Goal: Transaction & Acquisition: Purchase product/service

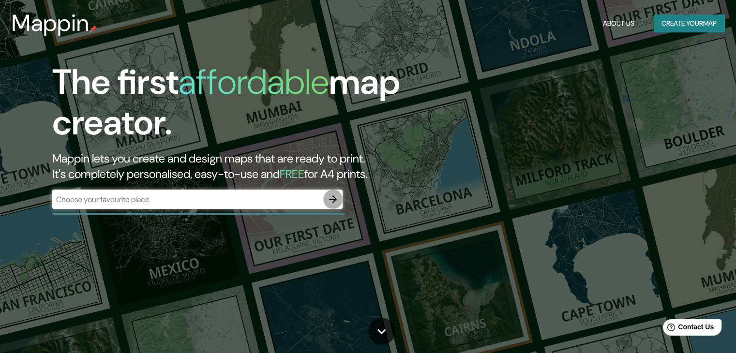
click at [332, 195] on icon "button" at bounding box center [333, 199] width 12 height 12
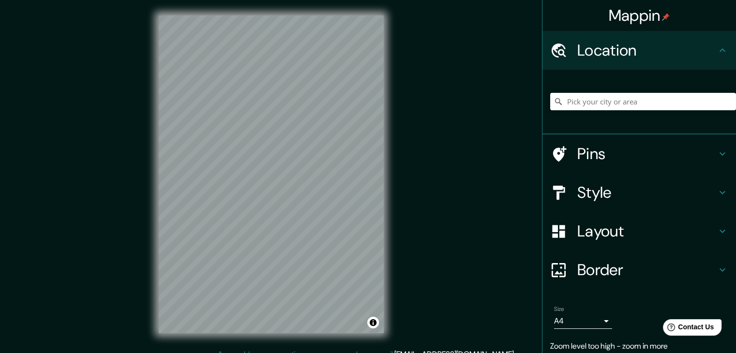
click at [435, 183] on div "Mappin Location Pins Style Layout Border Choose a border. Hint : you can make l…" at bounding box center [368, 182] width 736 height 364
click at [397, 222] on div "© Mapbox © OpenStreetMap Improve this map" at bounding box center [271, 174] width 256 height 349
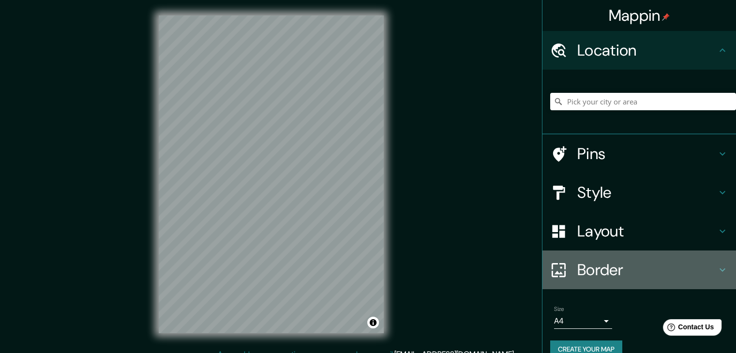
click at [680, 274] on h4 "Border" at bounding box center [646, 269] width 139 height 19
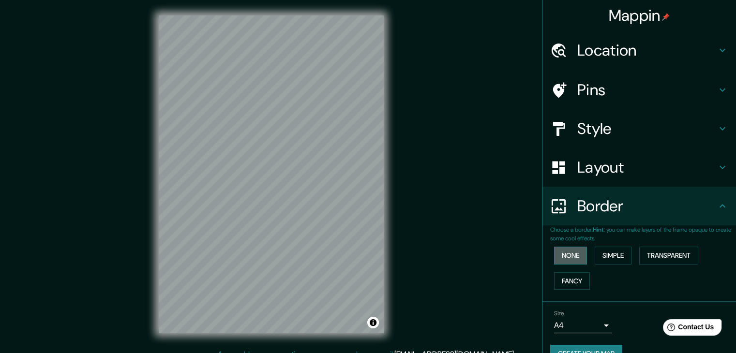
click at [567, 257] on button "None" at bounding box center [570, 256] width 33 height 18
click at [599, 254] on button "Simple" at bounding box center [612, 256] width 37 height 18
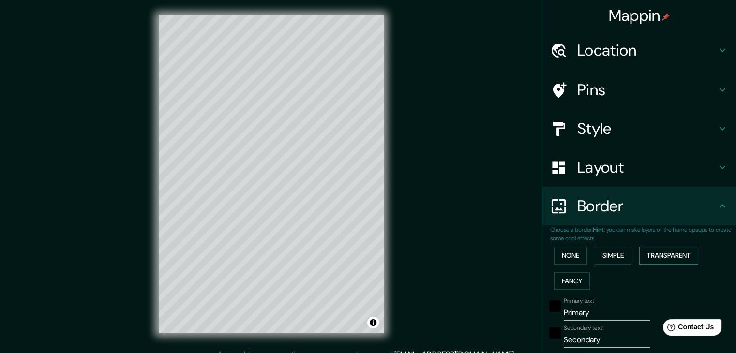
click at [649, 252] on button "Transparent" at bounding box center [668, 256] width 59 height 18
click at [588, 312] on input "Primary" at bounding box center [606, 312] width 87 height 15
drag, startPoint x: 323, startPoint y: 128, endPoint x: 290, endPoint y: 186, distance: 66.9
click at [290, 186] on div at bounding box center [290, 188] width 8 height 8
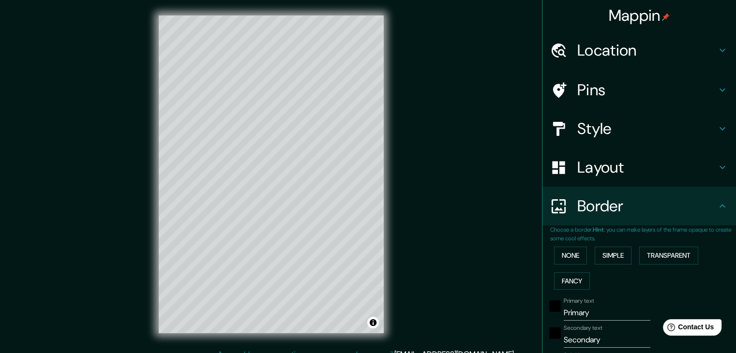
click at [716, 48] on icon at bounding box center [722, 50] width 12 height 12
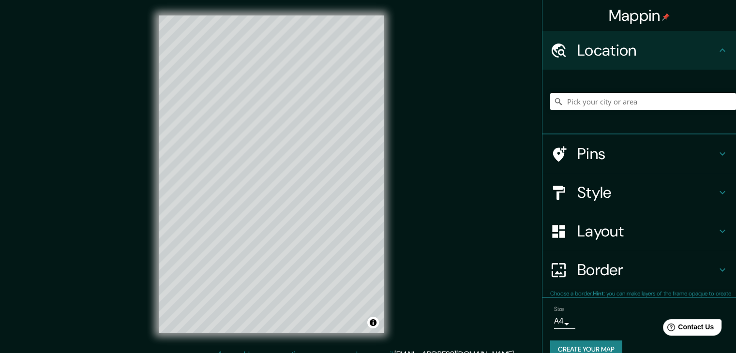
type input "223"
type input "37"
click at [620, 100] on input "Pick your city or area" at bounding box center [643, 101] width 186 height 17
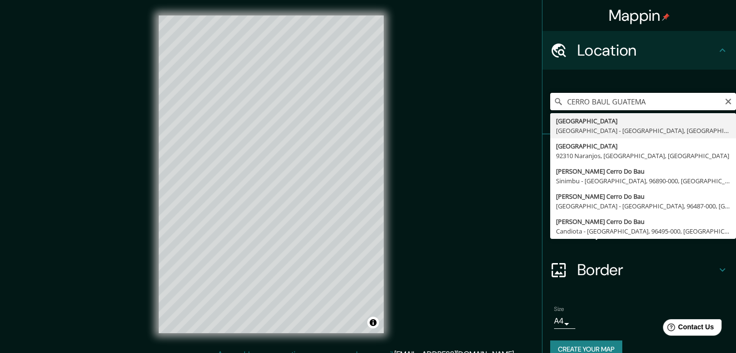
drag, startPoint x: 652, startPoint y: 105, endPoint x: 584, endPoint y: 109, distance: 68.3
click at [584, 109] on input "CERRO BAUL GUATEMA" at bounding box center [643, 101] width 186 height 17
type input "El Baul, Maturín, [GEOGRAPHIC_DATA], [GEOGRAPHIC_DATA]"
